Goal: Task Accomplishment & Management: Manage account settings

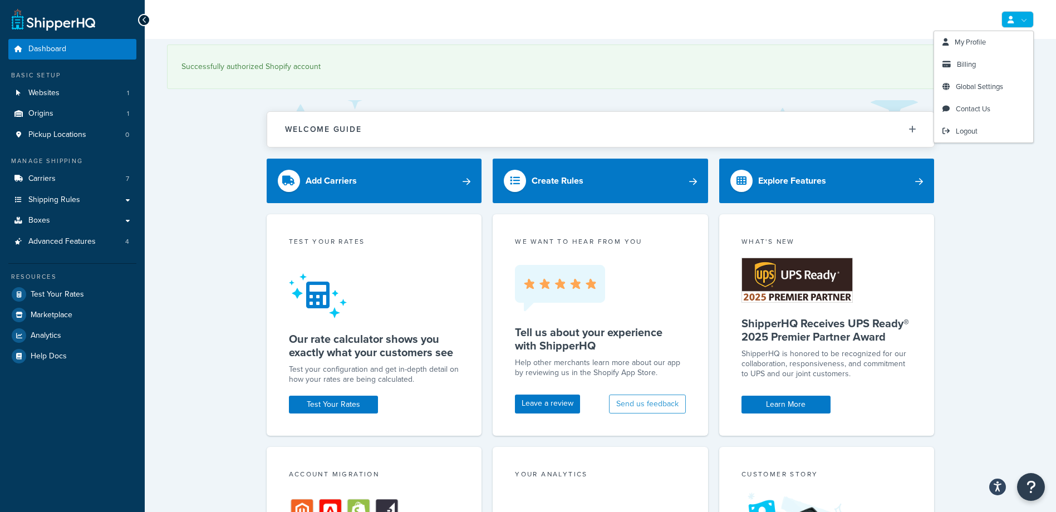
click at [1021, 18] on link at bounding box center [1018, 19] width 32 height 17
click at [971, 65] on span "Billing" at bounding box center [966, 64] width 19 height 11
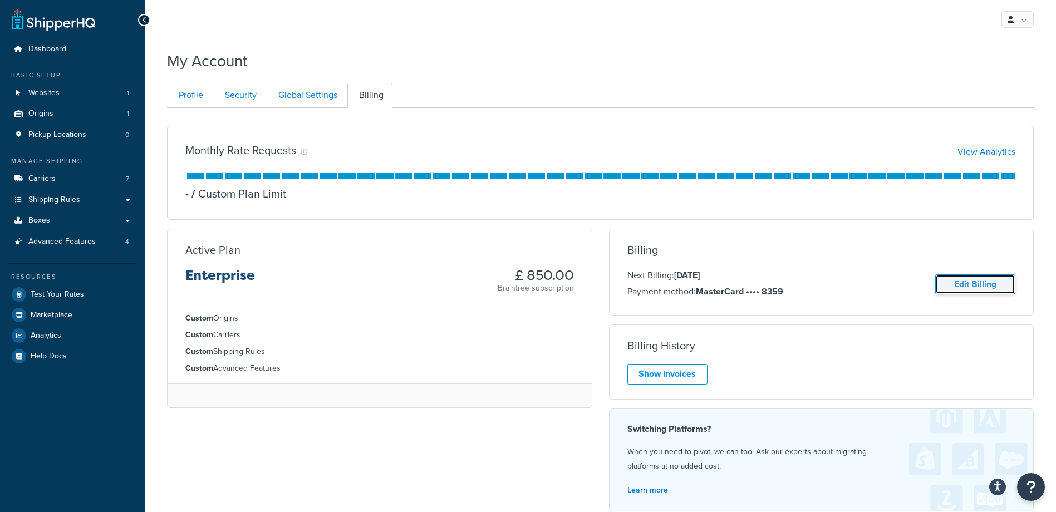
click at [952, 284] on link "Edit Billing" at bounding box center [975, 284] width 80 height 21
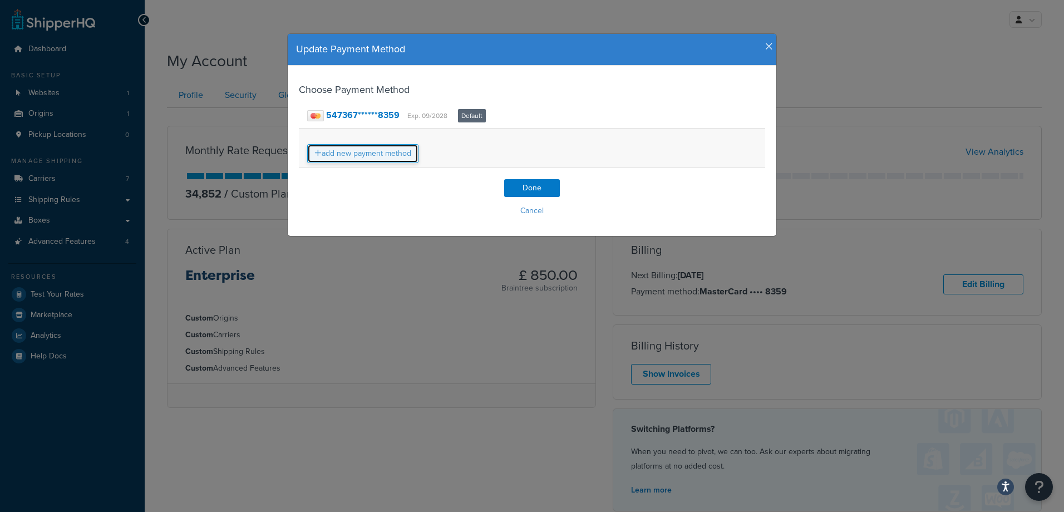
click at [382, 155] on link "add new payment method" at bounding box center [362, 153] width 111 height 19
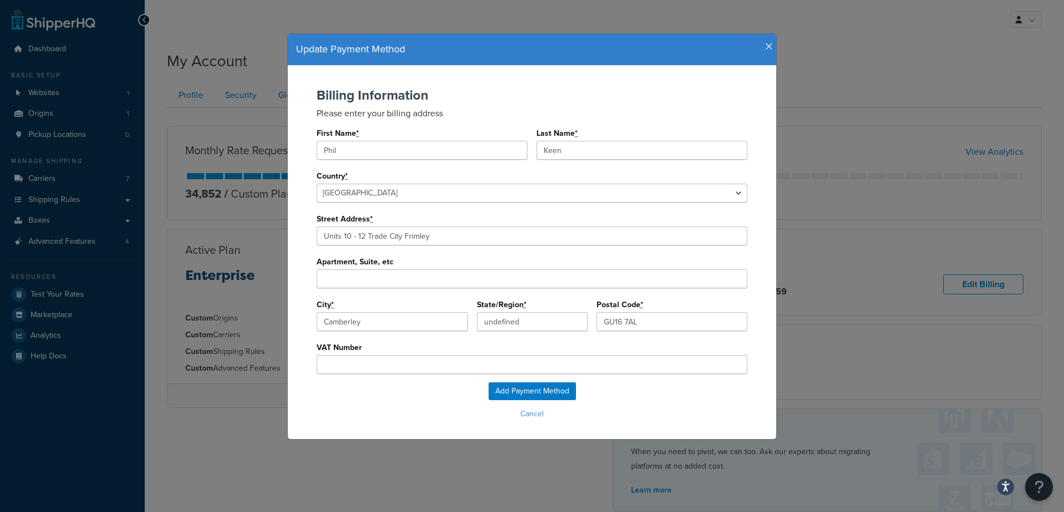
type input "Surrey"
drag, startPoint x: 367, startPoint y: 151, endPoint x: 231, endPoint y: 155, distance: 135.9
click at [235, 154] on div "Update Payment Method Billing Information Please enter your billing address Fir…" at bounding box center [532, 256] width 1064 height 512
type input "Amy"
type input "Maisey"
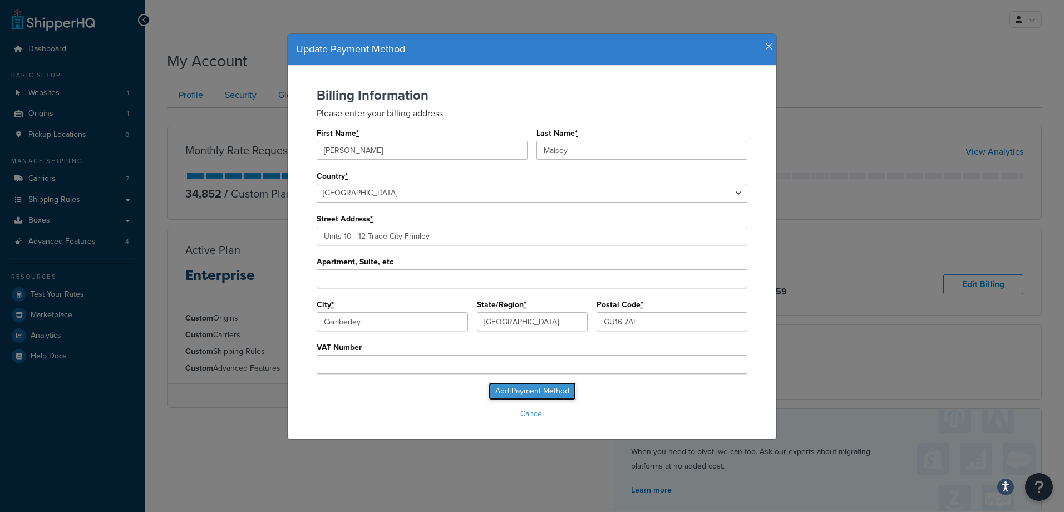
click at [545, 388] on input "Add Payment Method" at bounding box center [532, 391] width 87 height 18
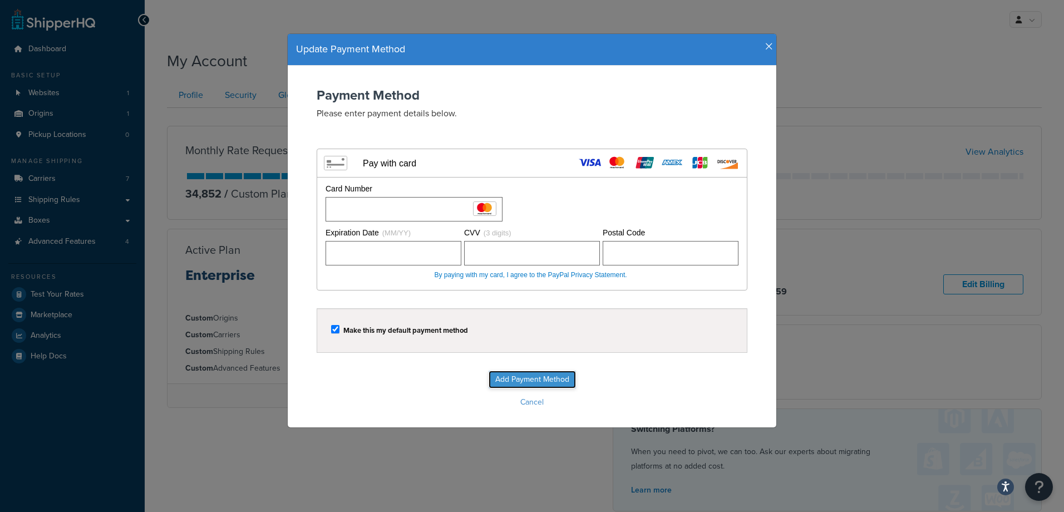
click at [516, 375] on input "Add Payment Method" at bounding box center [532, 380] width 87 height 18
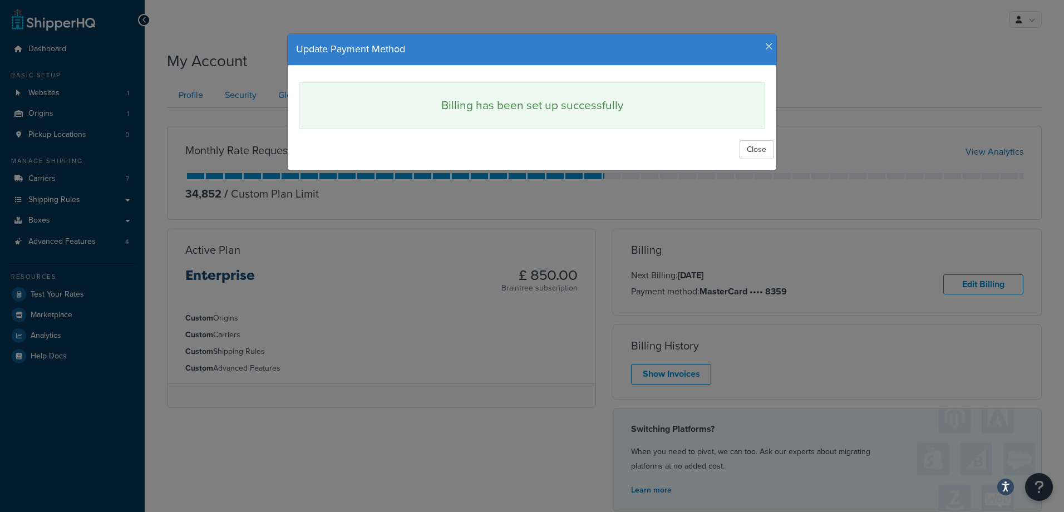
click at [759, 43] on h4 "Update Payment Method" at bounding box center [532, 49] width 472 height 14
click at [765, 45] on icon "button" at bounding box center [769, 47] width 8 height 10
